Goal: Navigation & Orientation: Go to known website

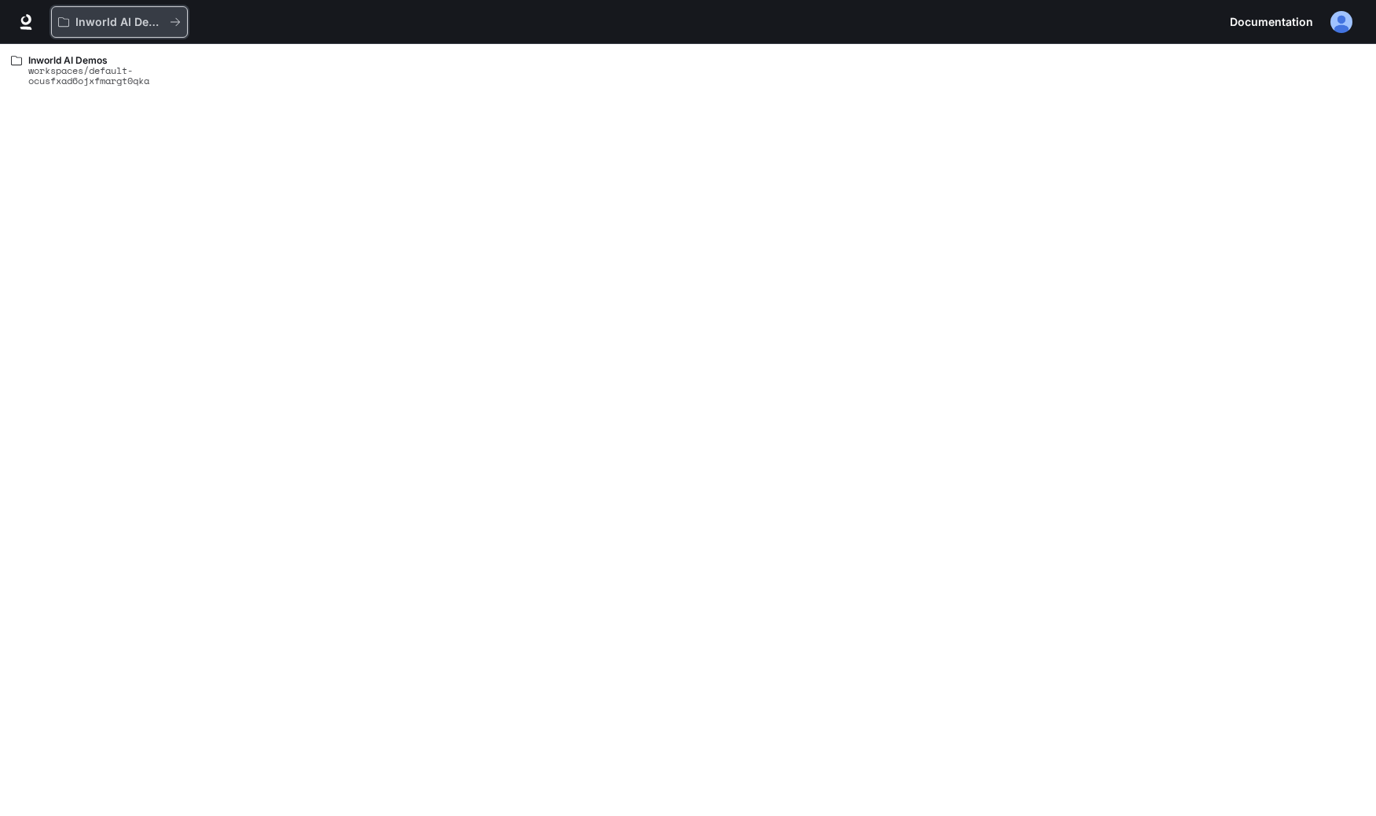
click at [74, 23] on div "Inworld AI Demos" at bounding box center [114, 22] width 112 height 13
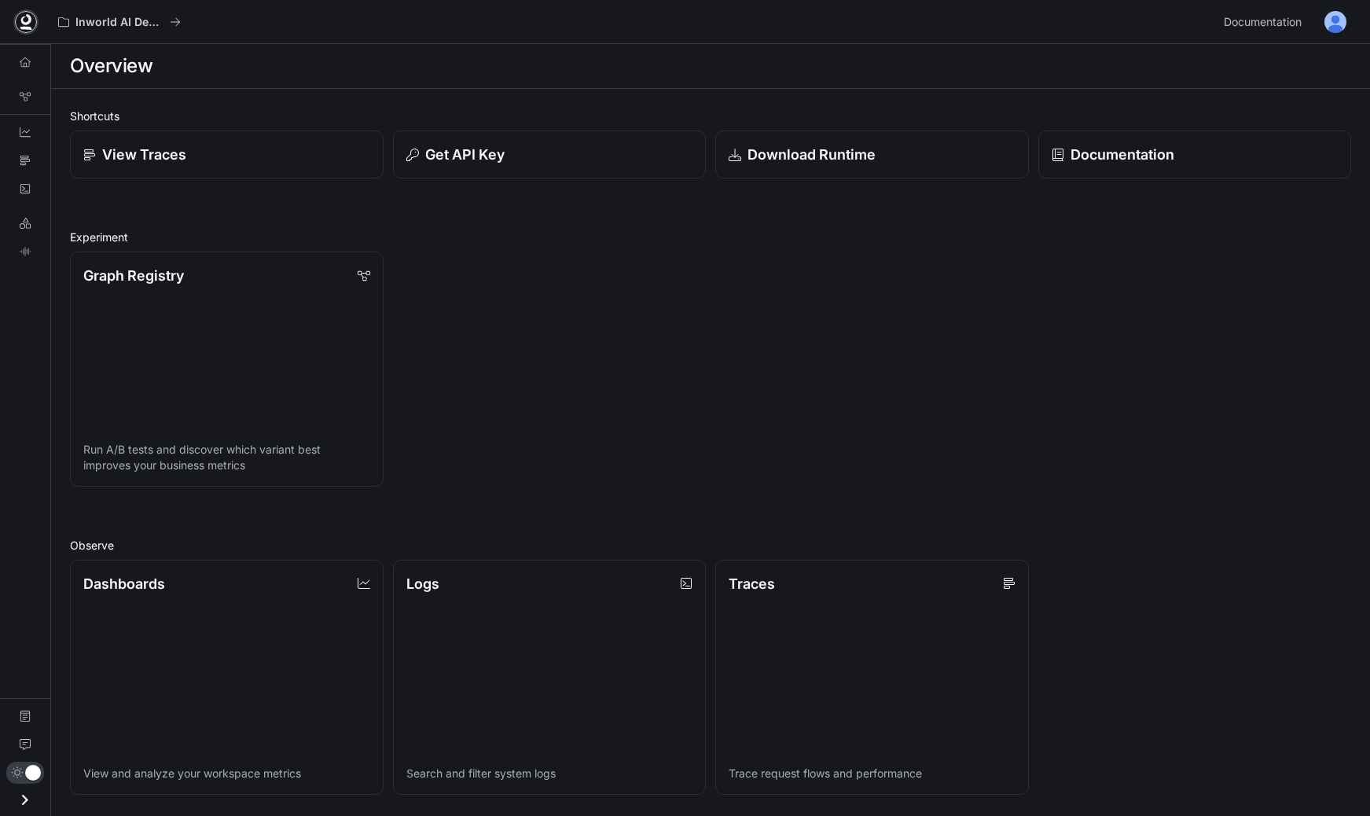
click at [22, 23] on icon at bounding box center [25, 19] width 10 height 11
